Goal: Navigation & Orientation: Find specific page/section

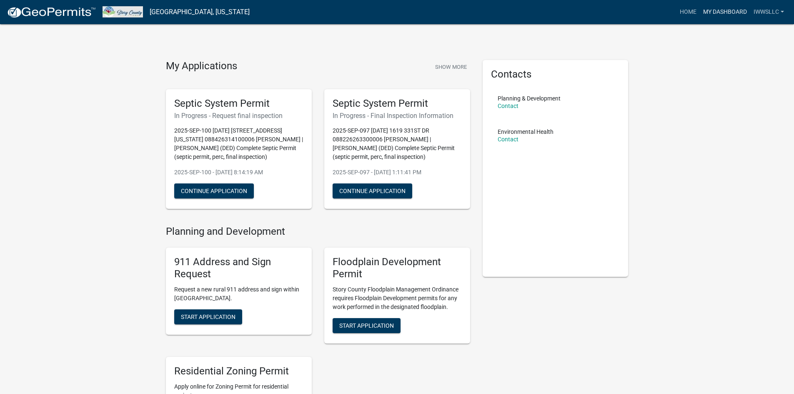
click at [716, 11] on link "My Dashboard" at bounding box center [725, 12] width 50 height 16
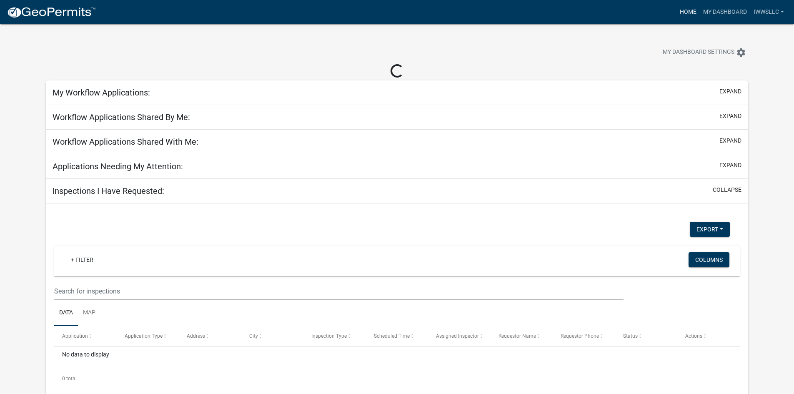
click at [684, 11] on link "Home" at bounding box center [688, 12] width 23 height 16
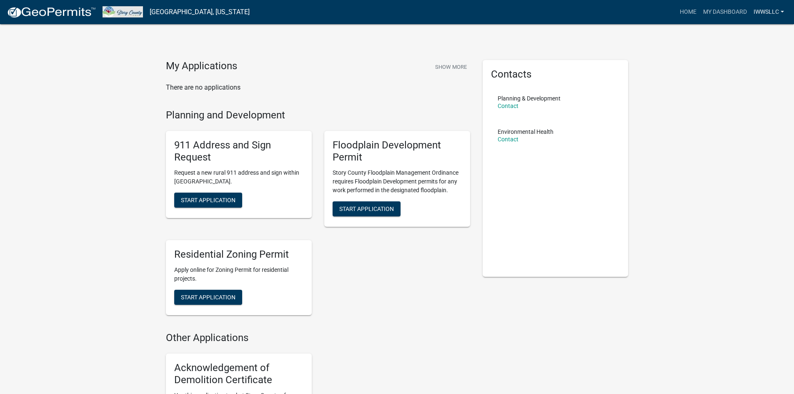
click at [761, 10] on link "IWWSLLC" at bounding box center [769, 12] width 37 height 16
drag, startPoint x: 593, startPoint y: 13, endPoint x: 665, endPoint y: 10, distance: 71.8
click at [593, 14] on div "Home My Dashboard IWWSLLC Account Logout" at bounding box center [521, 12] width 531 height 16
click at [684, 13] on link "Home" at bounding box center [688, 12] width 23 height 16
